Goal: Task Accomplishment & Management: Manage account settings

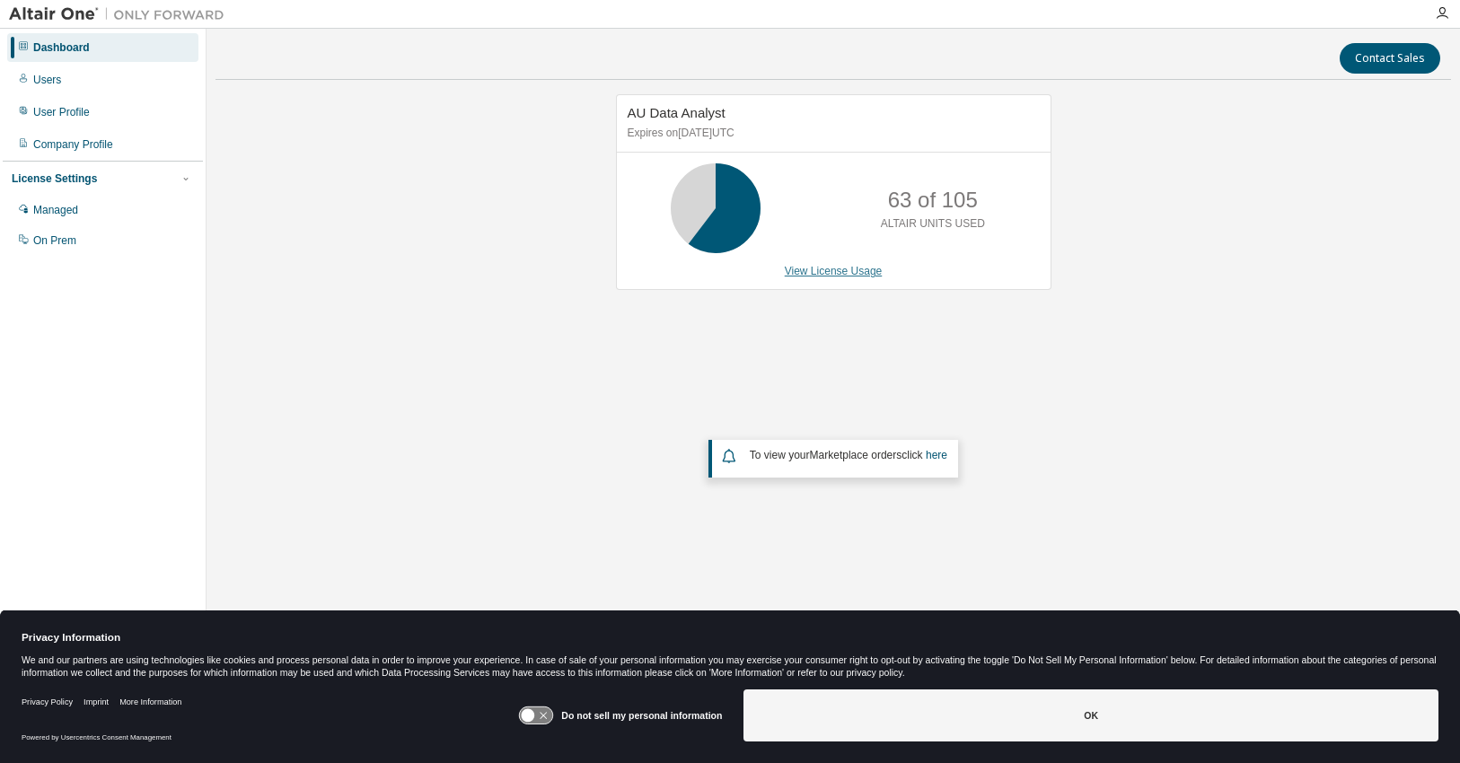
click at [851, 269] on link "View License Usage" at bounding box center [834, 271] width 98 height 13
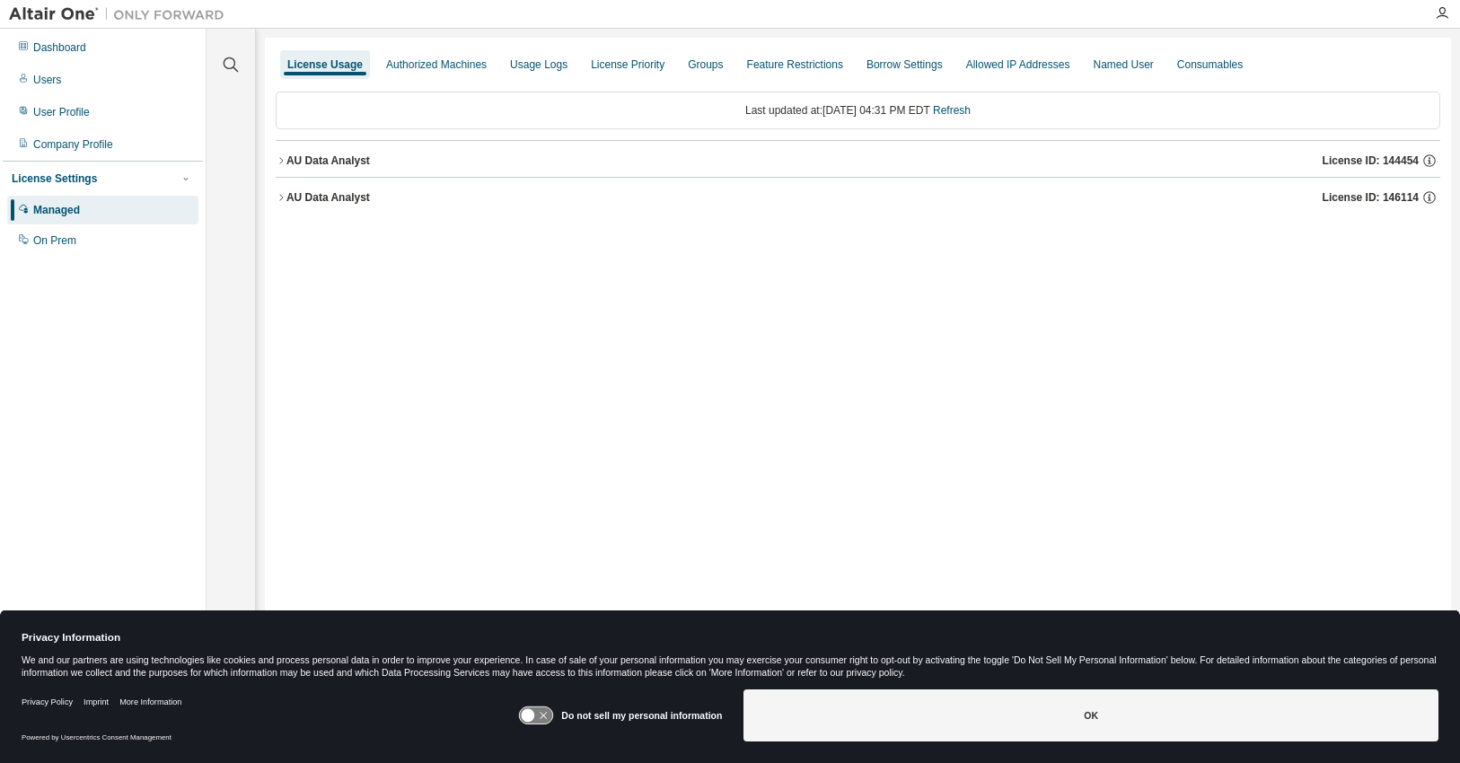
click at [278, 199] on icon "button" at bounding box center [281, 197] width 11 height 11
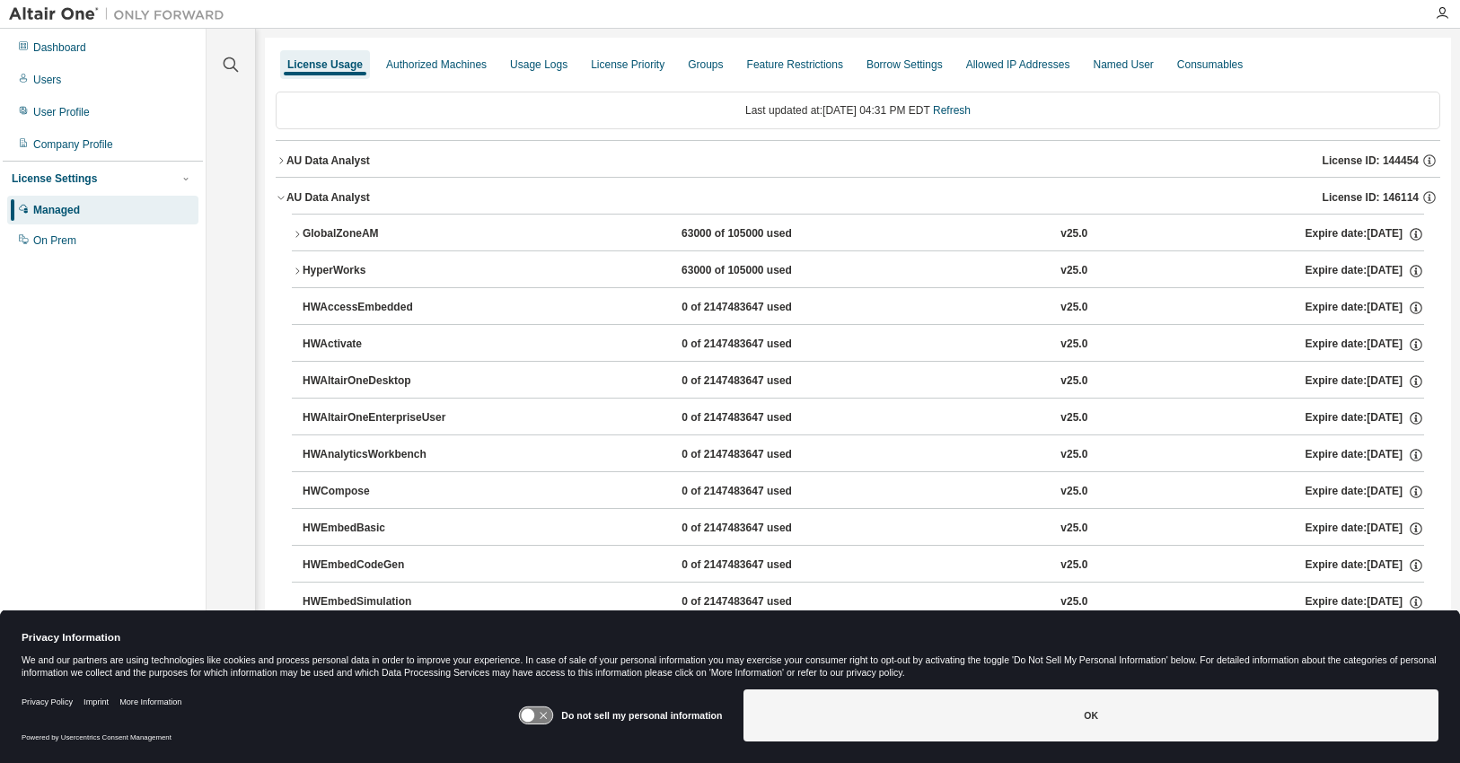
click at [296, 233] on icon "button" at bounding box center [297, 234] width 11 height 11
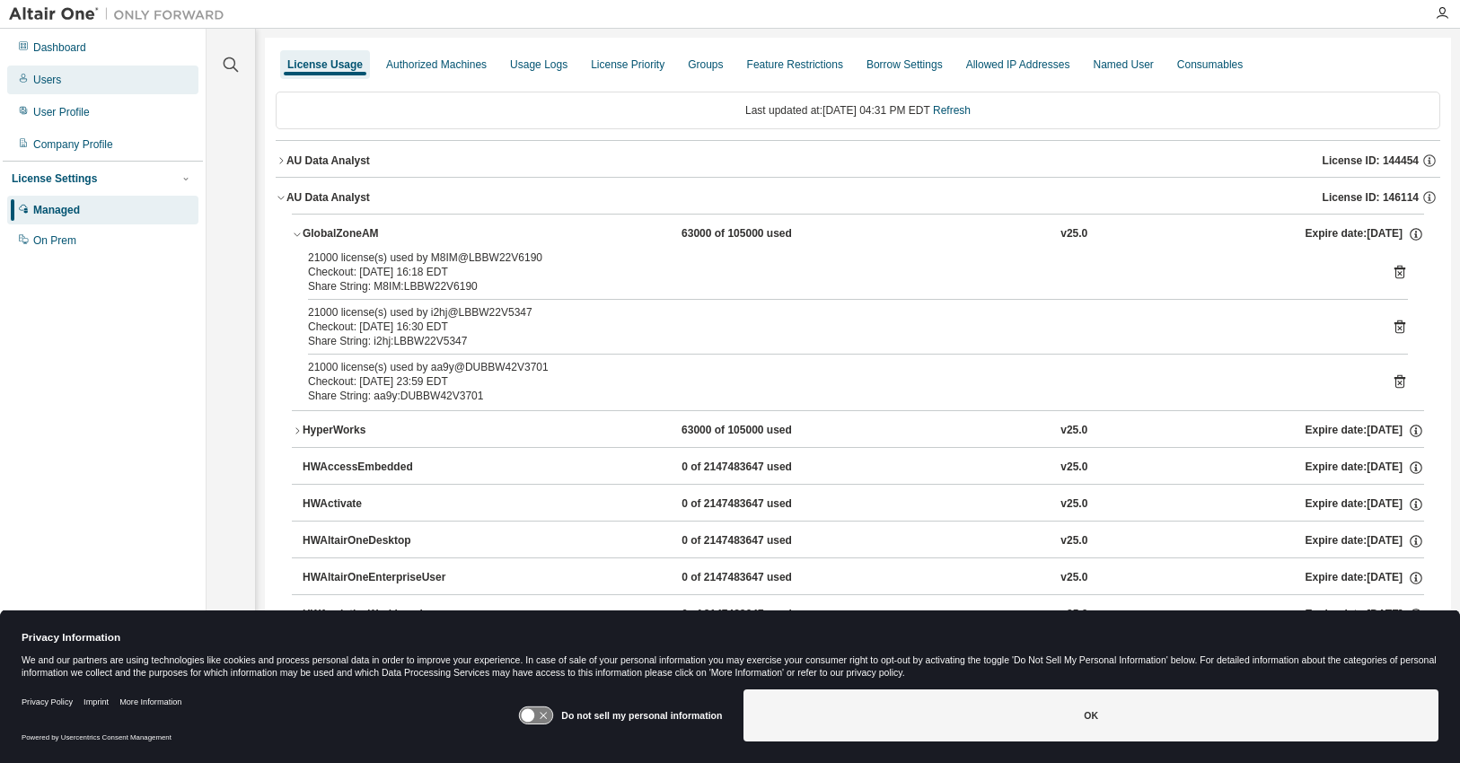
click at [52, 84] on div "Users" at bounding box center [47, 80] width 28 height 14
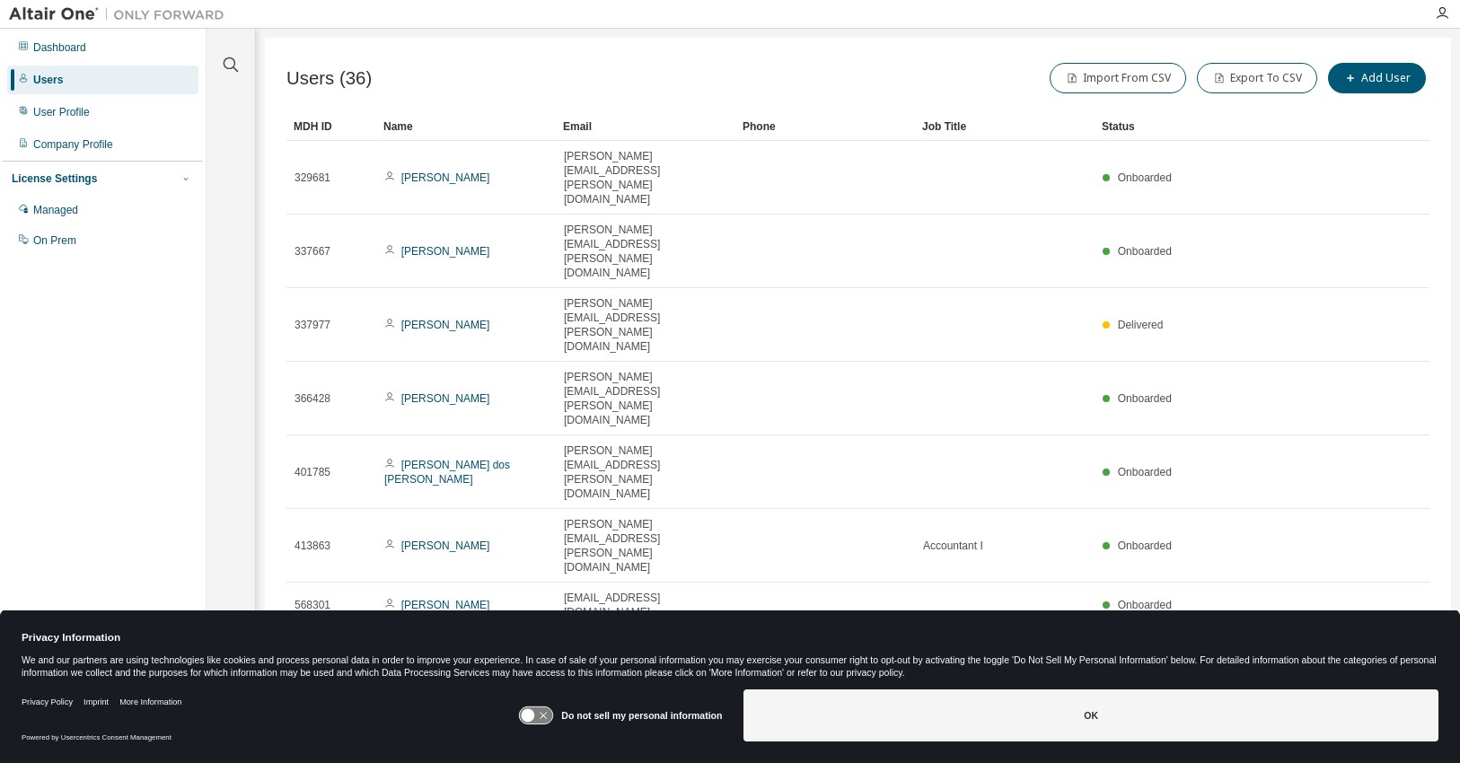
type input "*"
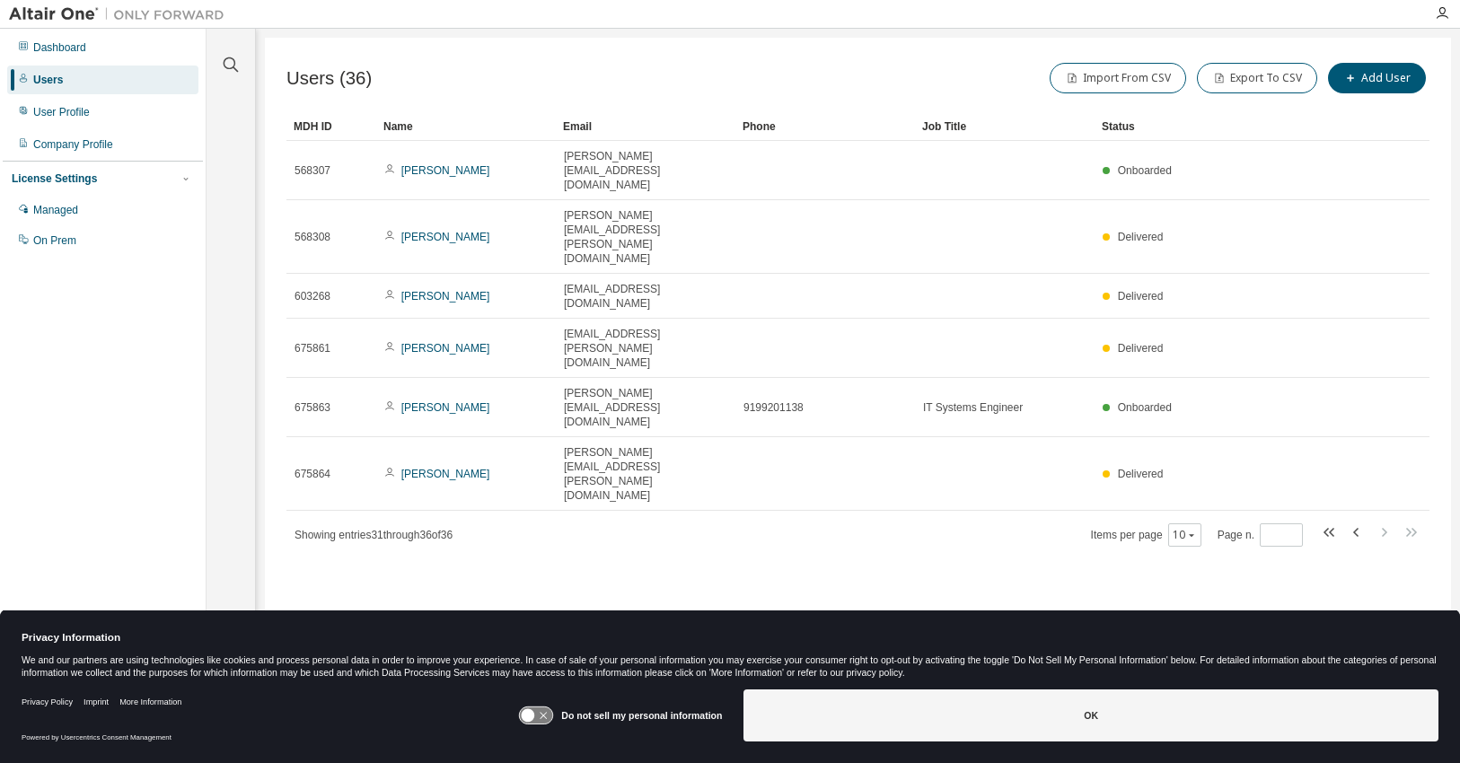
drag, startPoint x: 497, startPoint y: 442, endPoint x: 415, endPoint y: 414, distance: 86.3
click at [415, 414] on div "Users (36) Import From CSV Export To CSV Add User Clear Load Save Save As Field…" at bounding box center [858, 370] width 1187 height 665
drag, startPoint x: 401, startPoint y: 417, endPoint x: 387, endPoint y: 422, distance: 14.5
click at [367, 416] on div "Users (36) Import From CSV Export To CSV Add User Clear Load Save Save As Field…" at bounding box center [858, 370] width 1187 height 665
drag, startPoint x: 450, startPoint y: 431, endPoint x: 427, endPoint y: 431, distance: 23.4
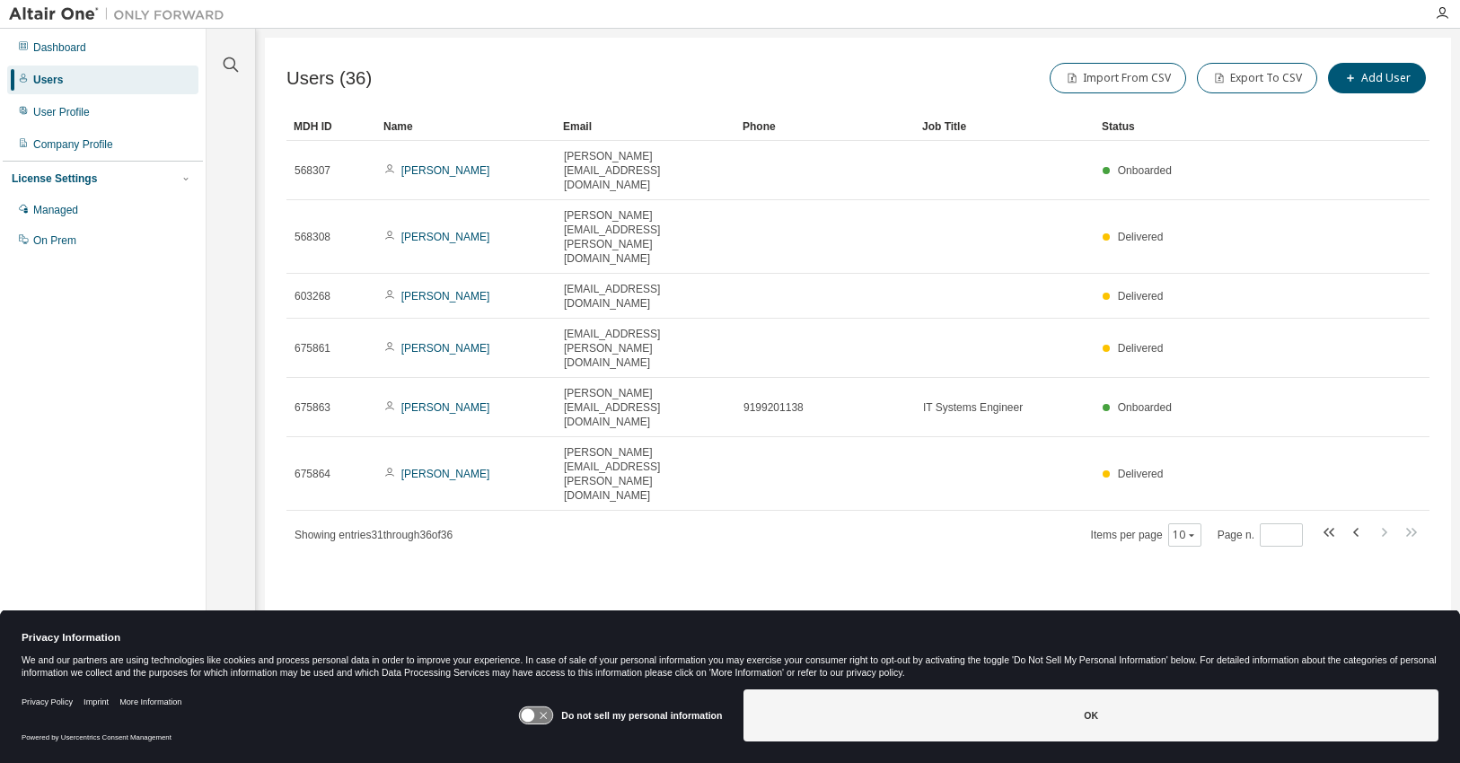
click at [428, 431] on div "Users (36) Import From CSV Export To CSV Add User Clear Load Save Save As Field…" at bounding box center [858, 370] width 1187 height 665
drag, startPoint x: 427, startPoint y: 431, endPoint x: 417, endPoint y: 434, distance: 10.2
click at [416, 434] on div "Users (36) Import From CSV Export To CSV Add User Clear Load Save Save As Field…" at bounding box center [858, 370] width 1187 height 665
